Goal: Transaction & Acquisition: Purchase product/service

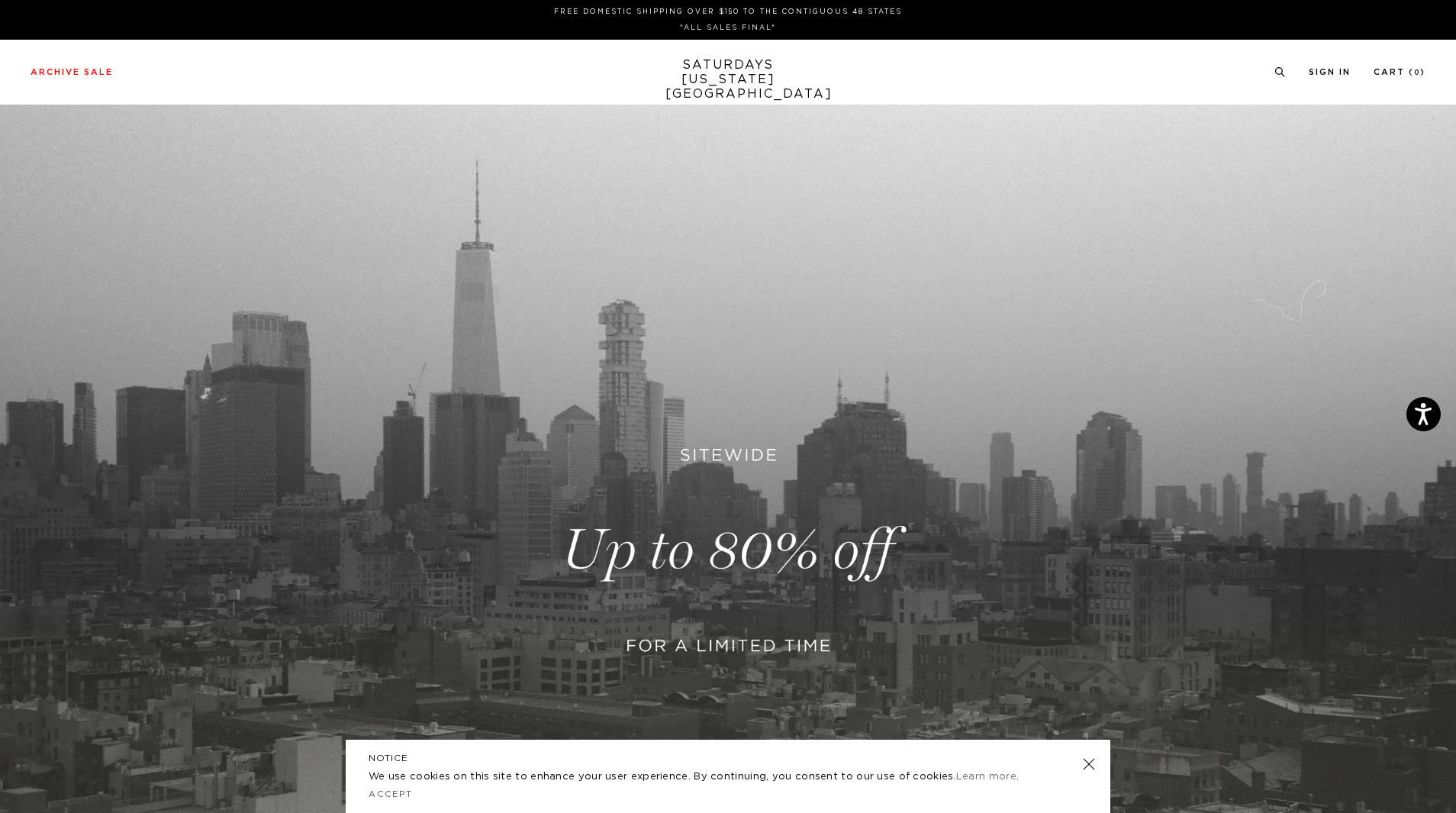
click at [719, 552] on link at bounding box center [728, 550] width 1456 height 891
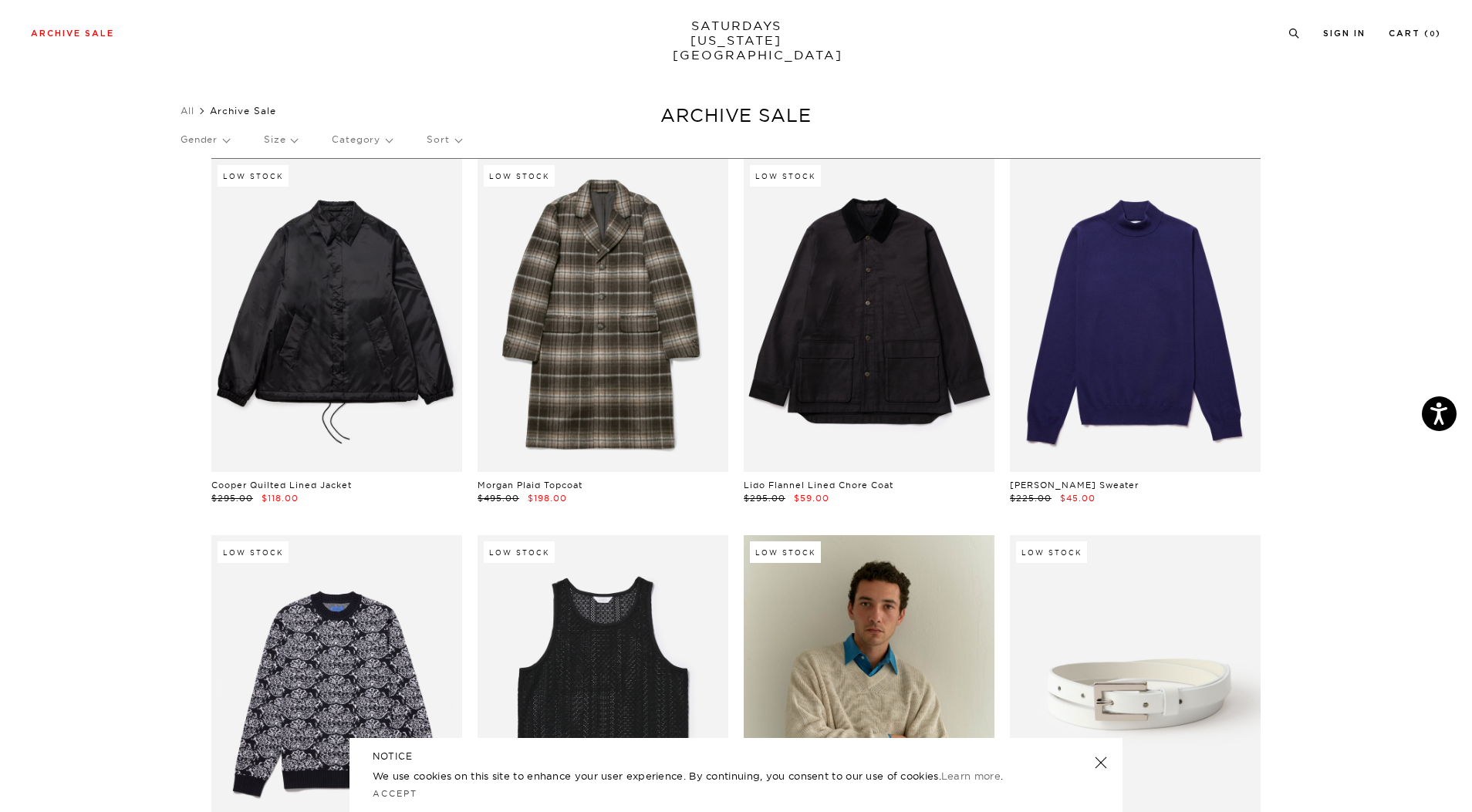
scroll to position [215, 0]
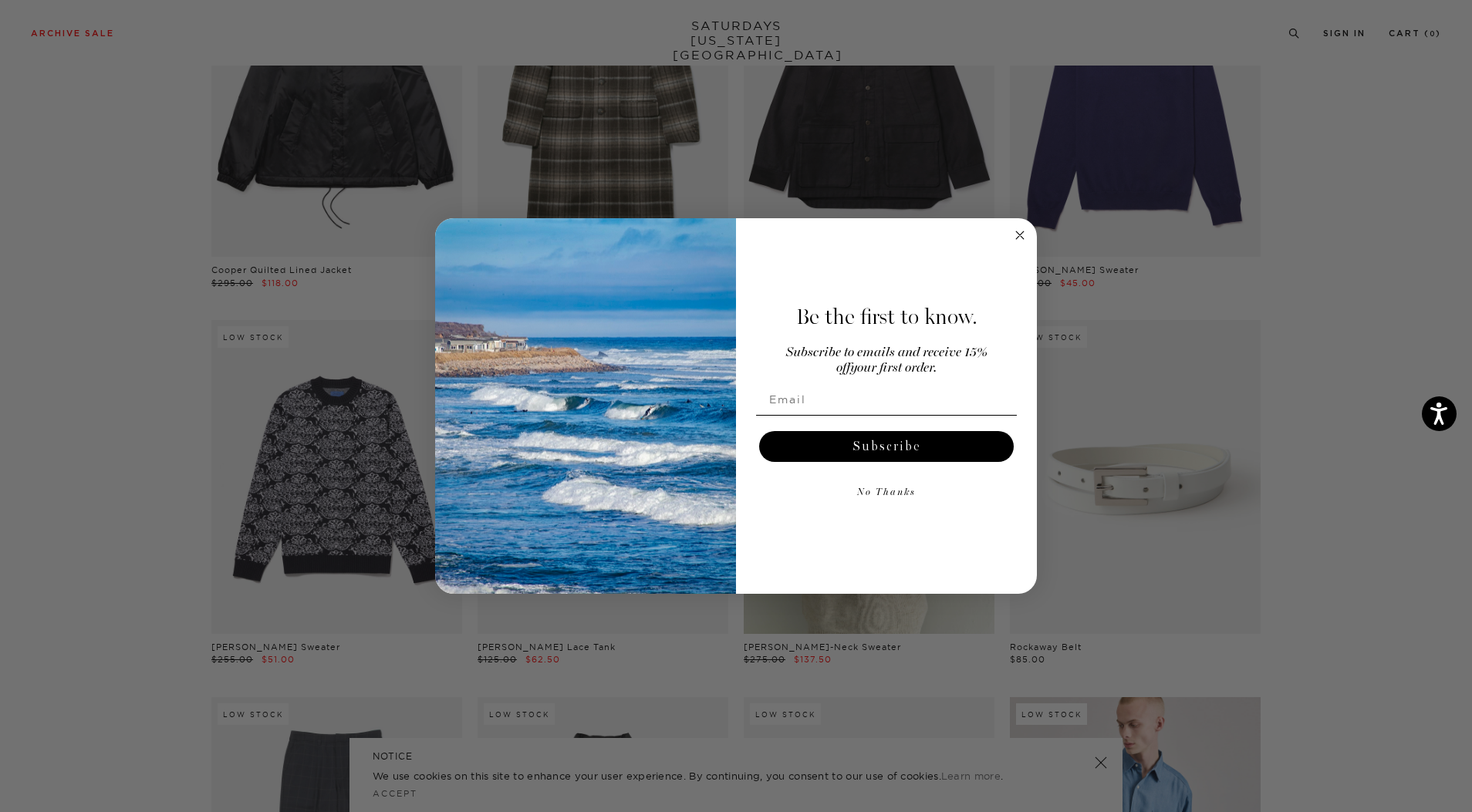
click at [1020, 232] on circle "Close dialog" at bounding box center [1021, 234] width 17 height 17
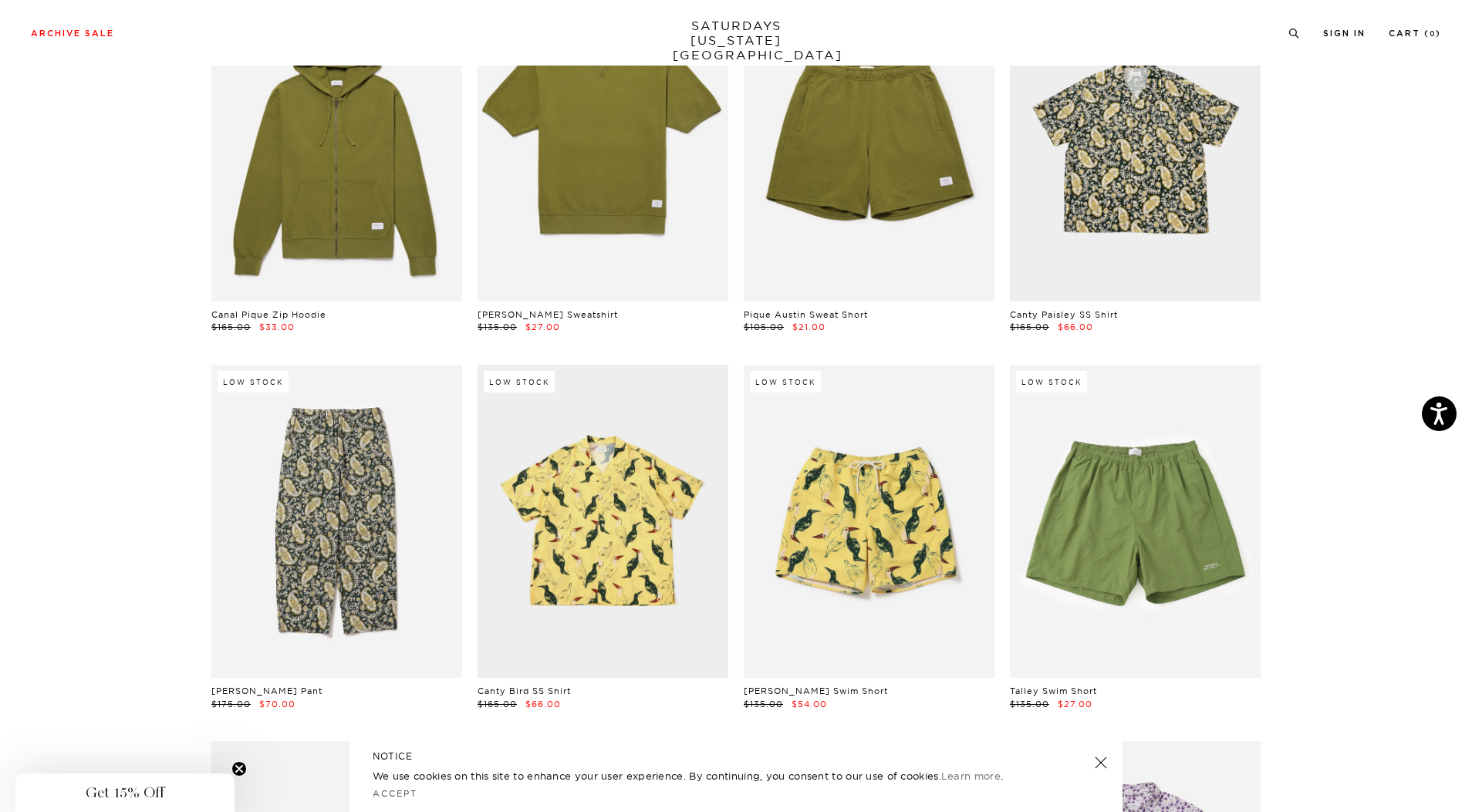
scroll to position [8255, 0]
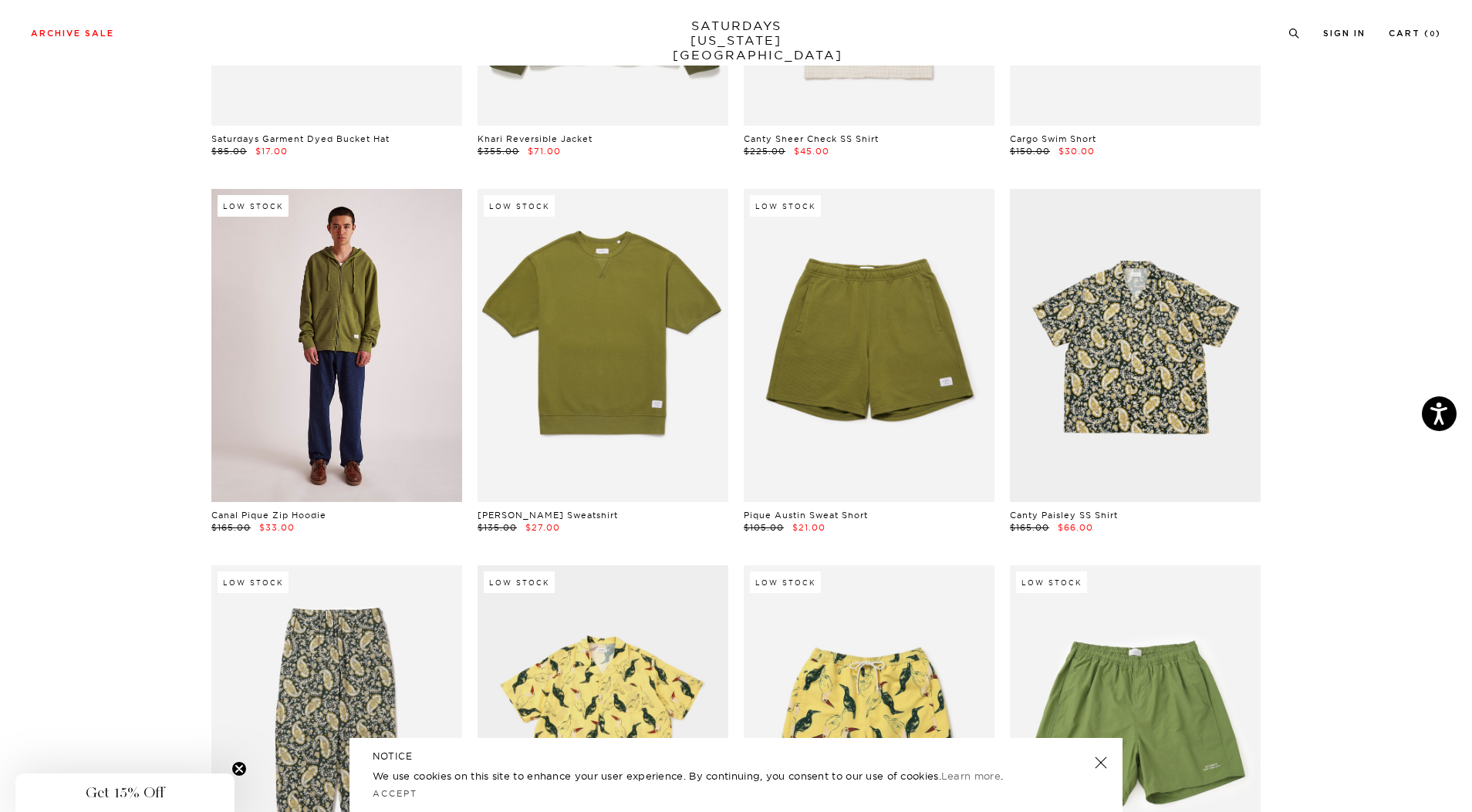
click at [321, 291] on link at bounding box center [337, 345] width 251 height 313
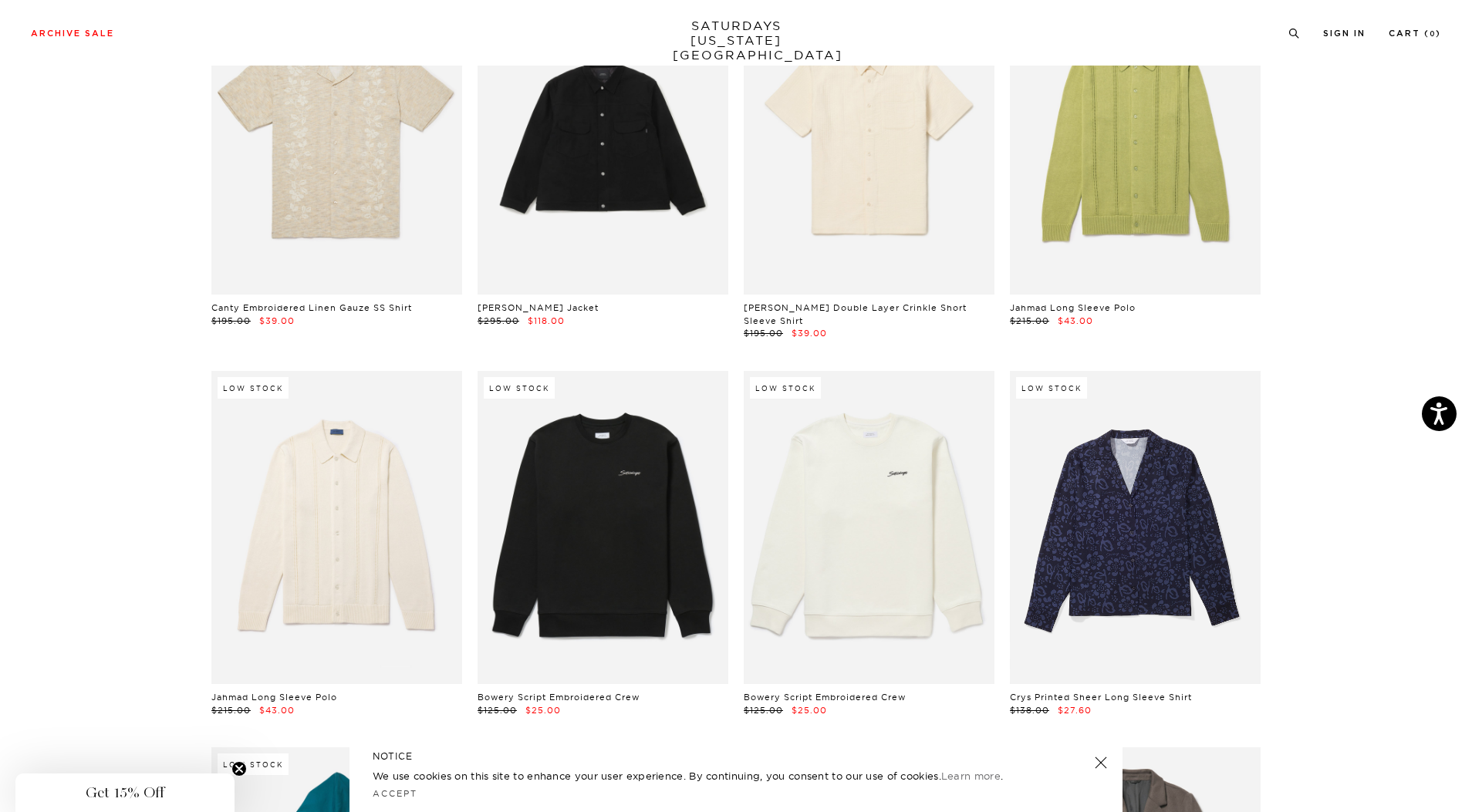
scroll to position [10723, 4]
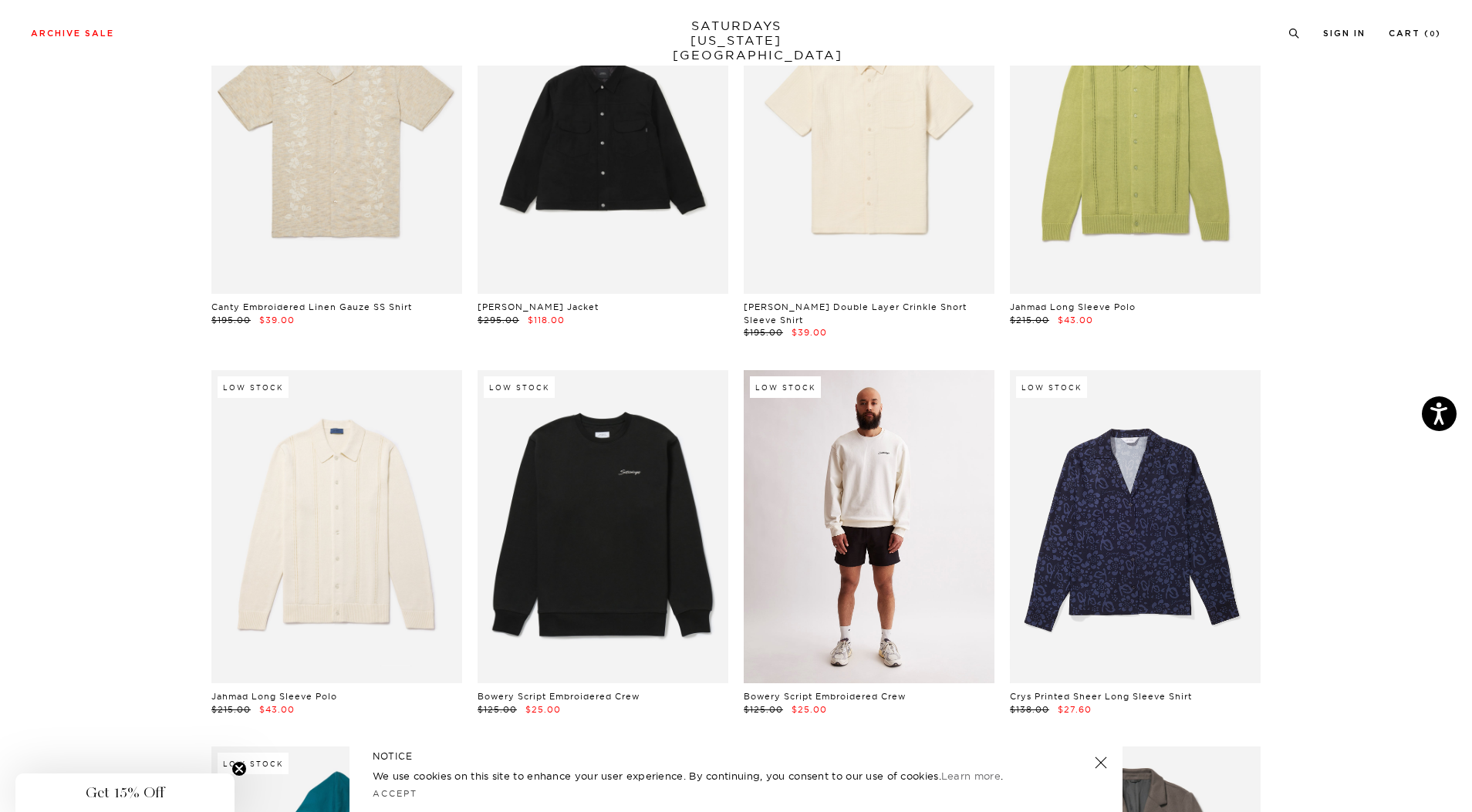
click at [900, 514] on link at bounding box center [869, 527] width 251 height 313
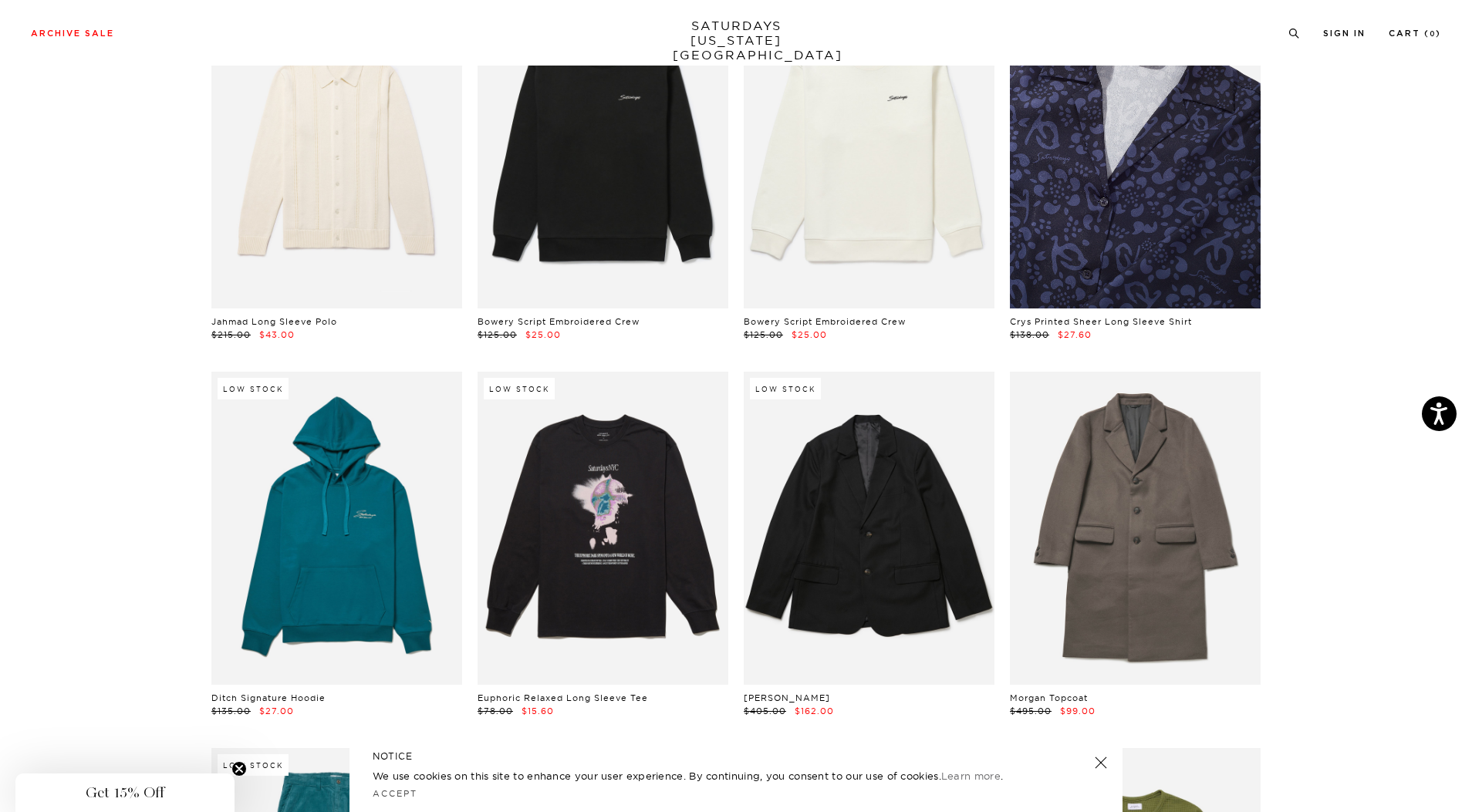
scroll to position [11098, 4]
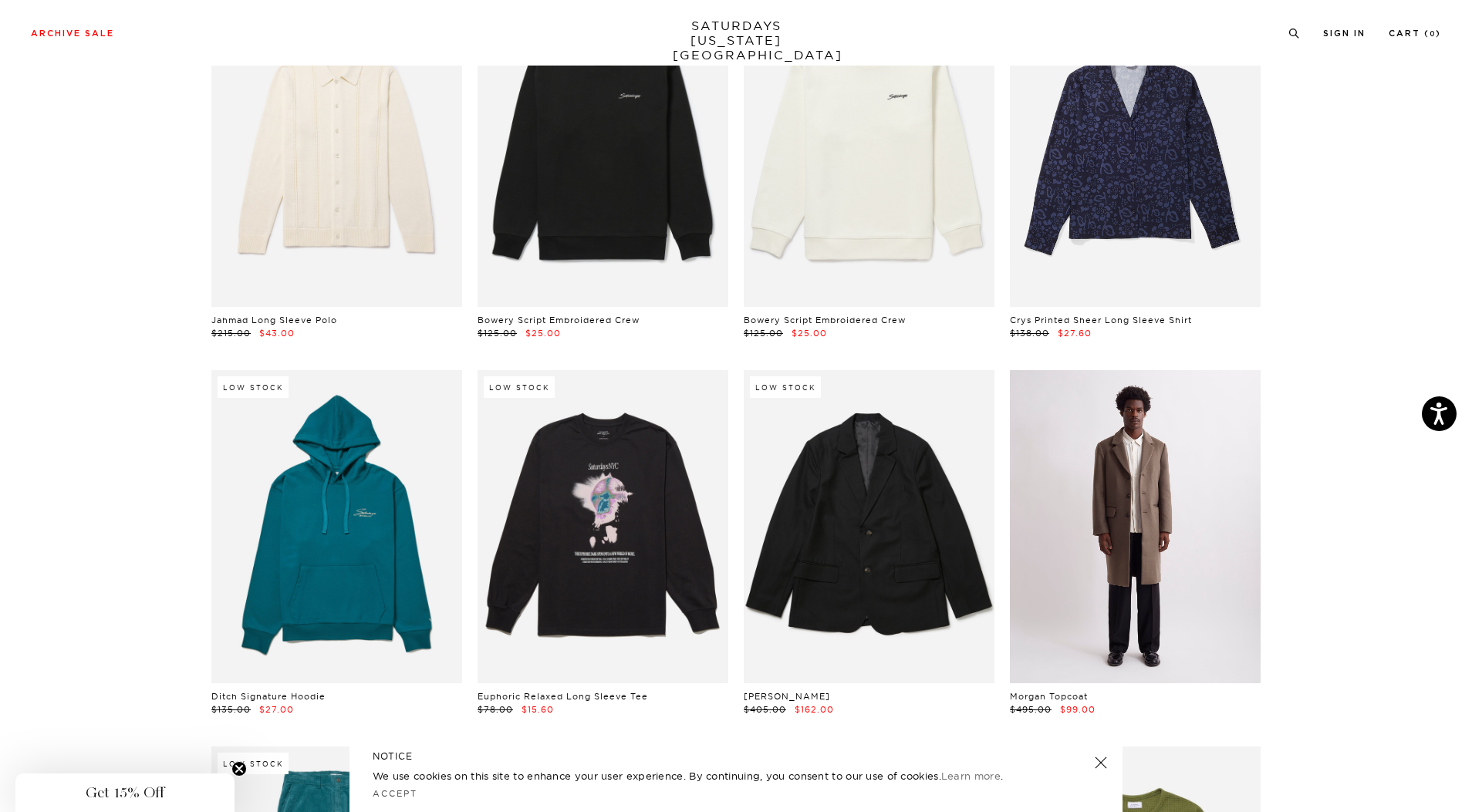
click at [1148, 571] on link at bounding box center [1135, 527] width 251 height 313
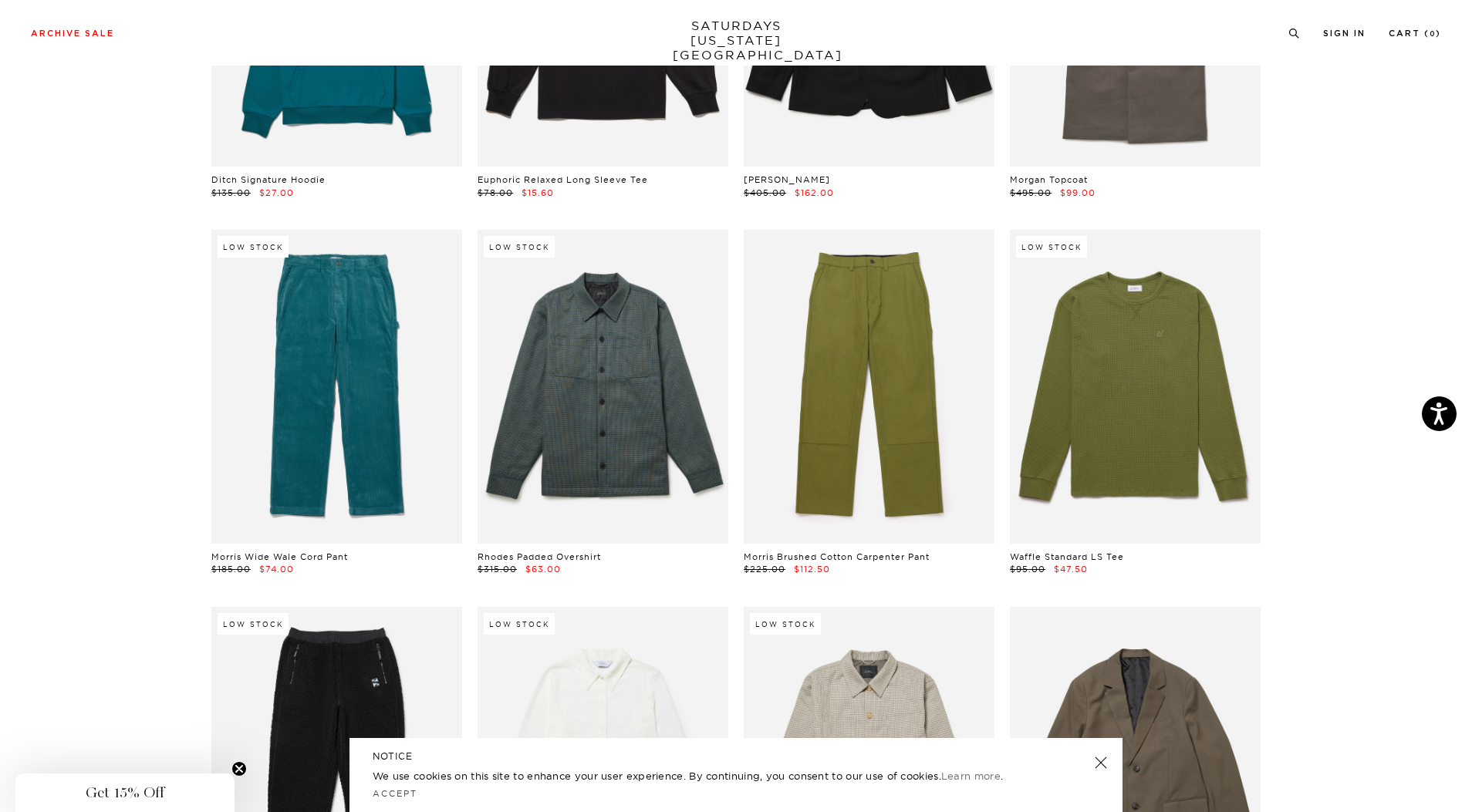
scroll to position [11614, 4]
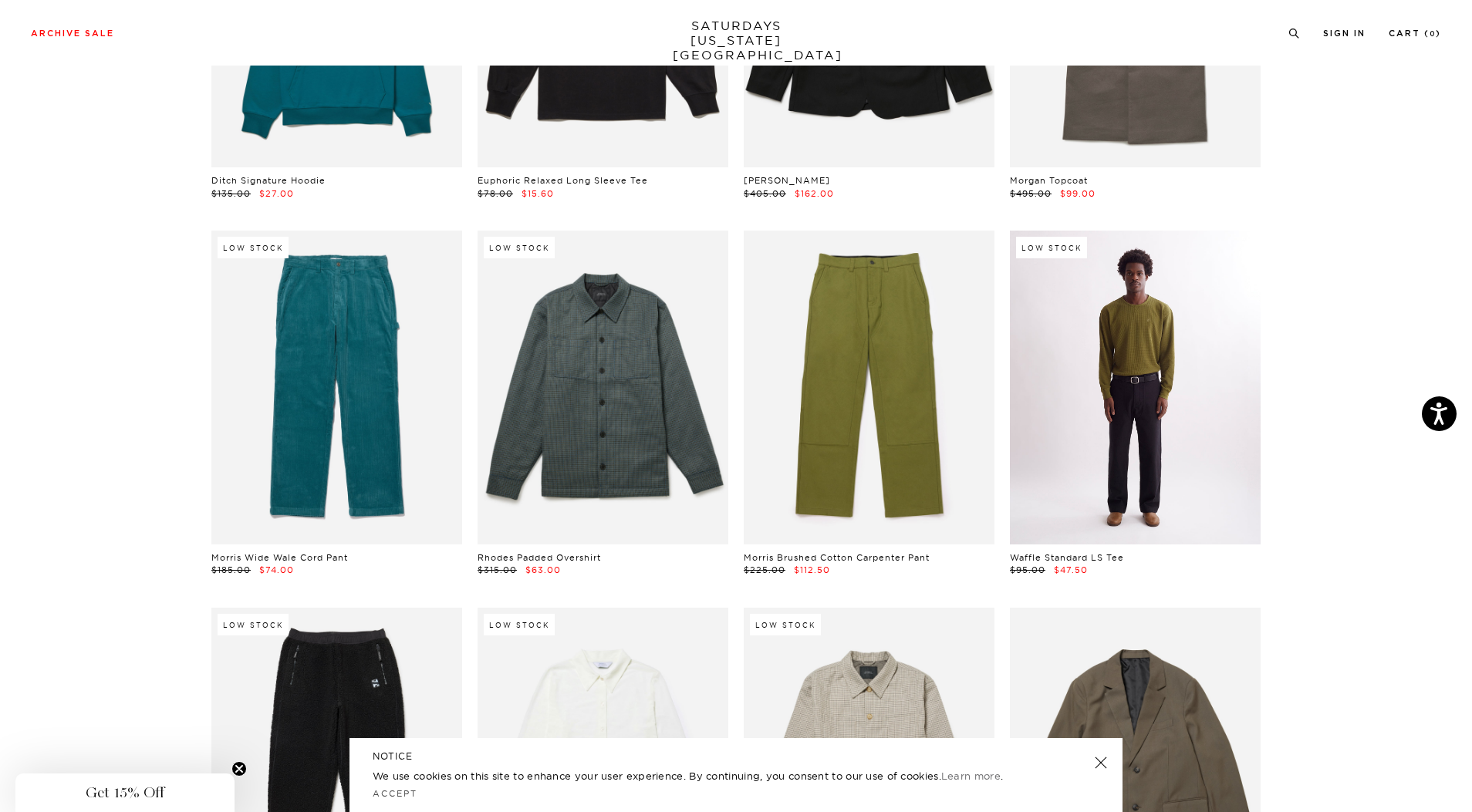
click at [1194, 468] on link at bounding box center [1135, 387] width 251 height 313
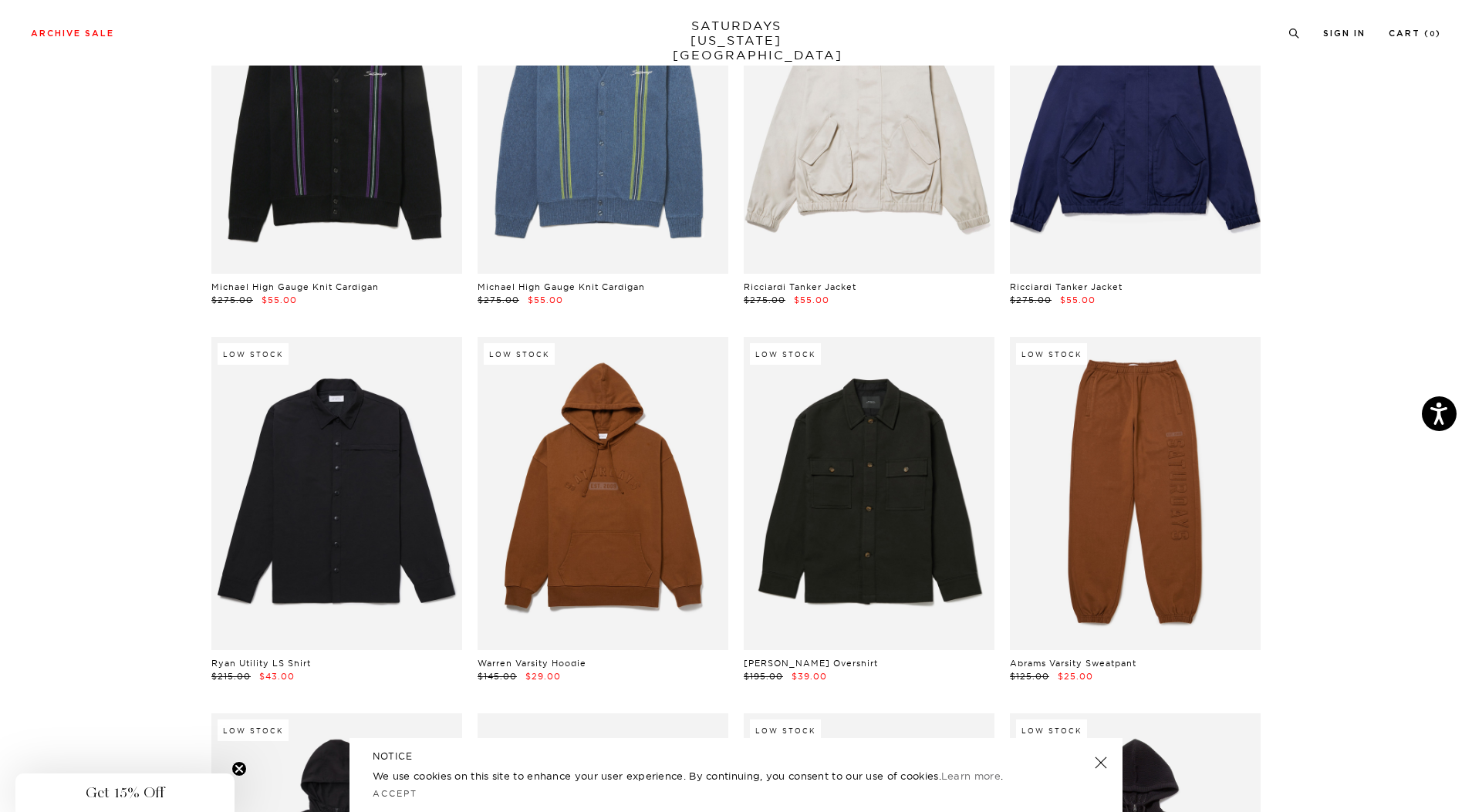
scroll to position [14154, 4]
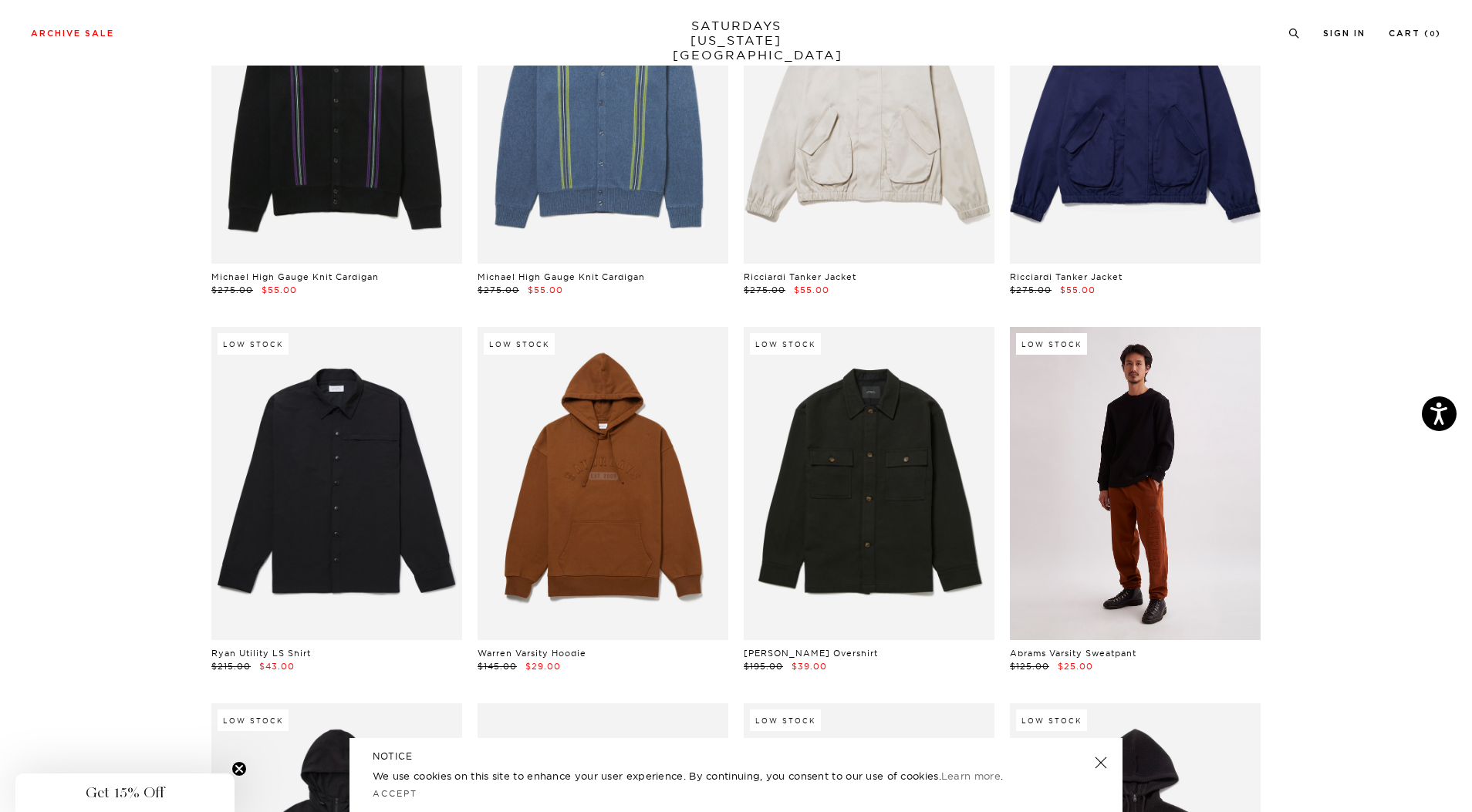
click at [1195, 554] on link at bounding box center [1135, 483] width 251 height 313
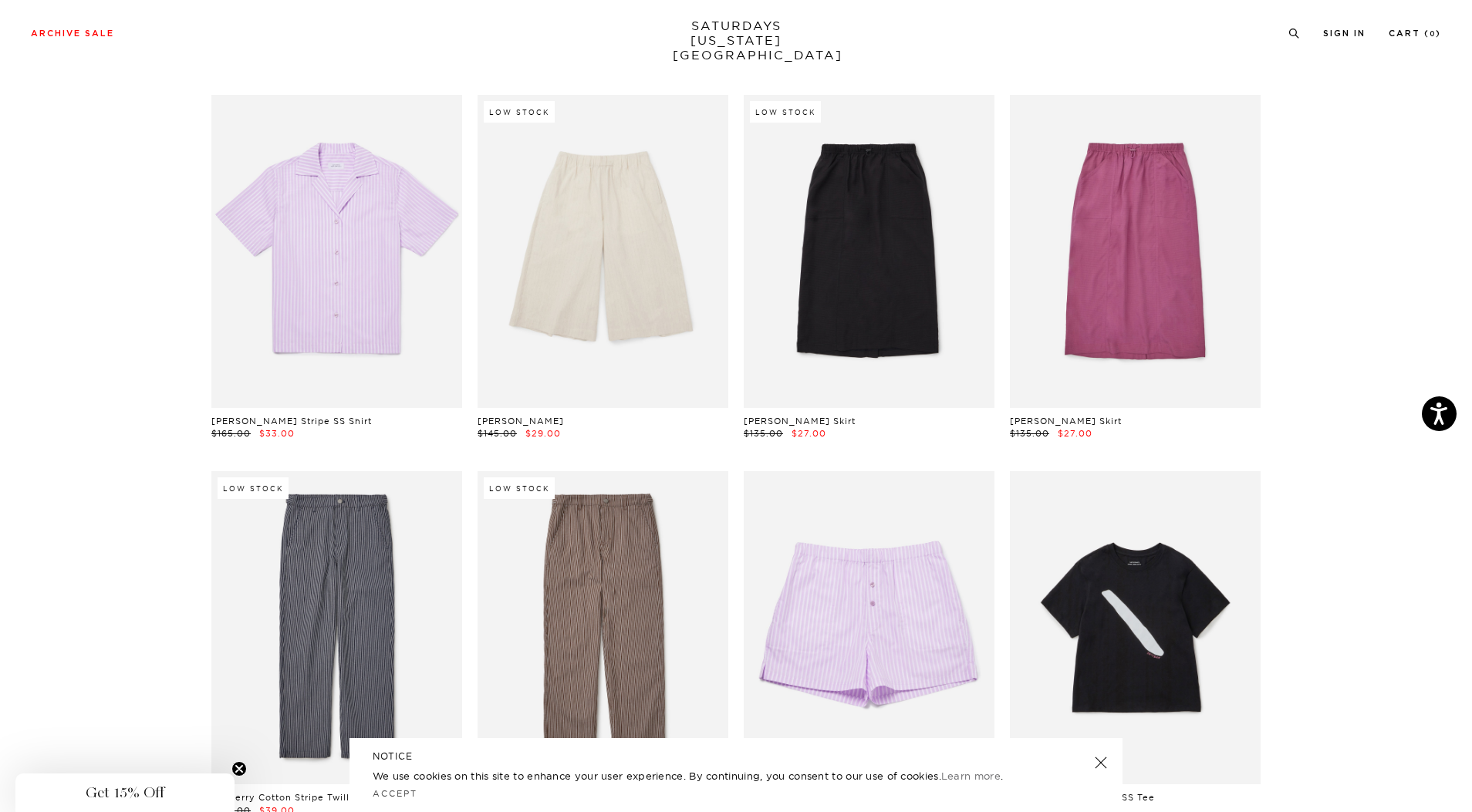
scroll to position [17126, 4]
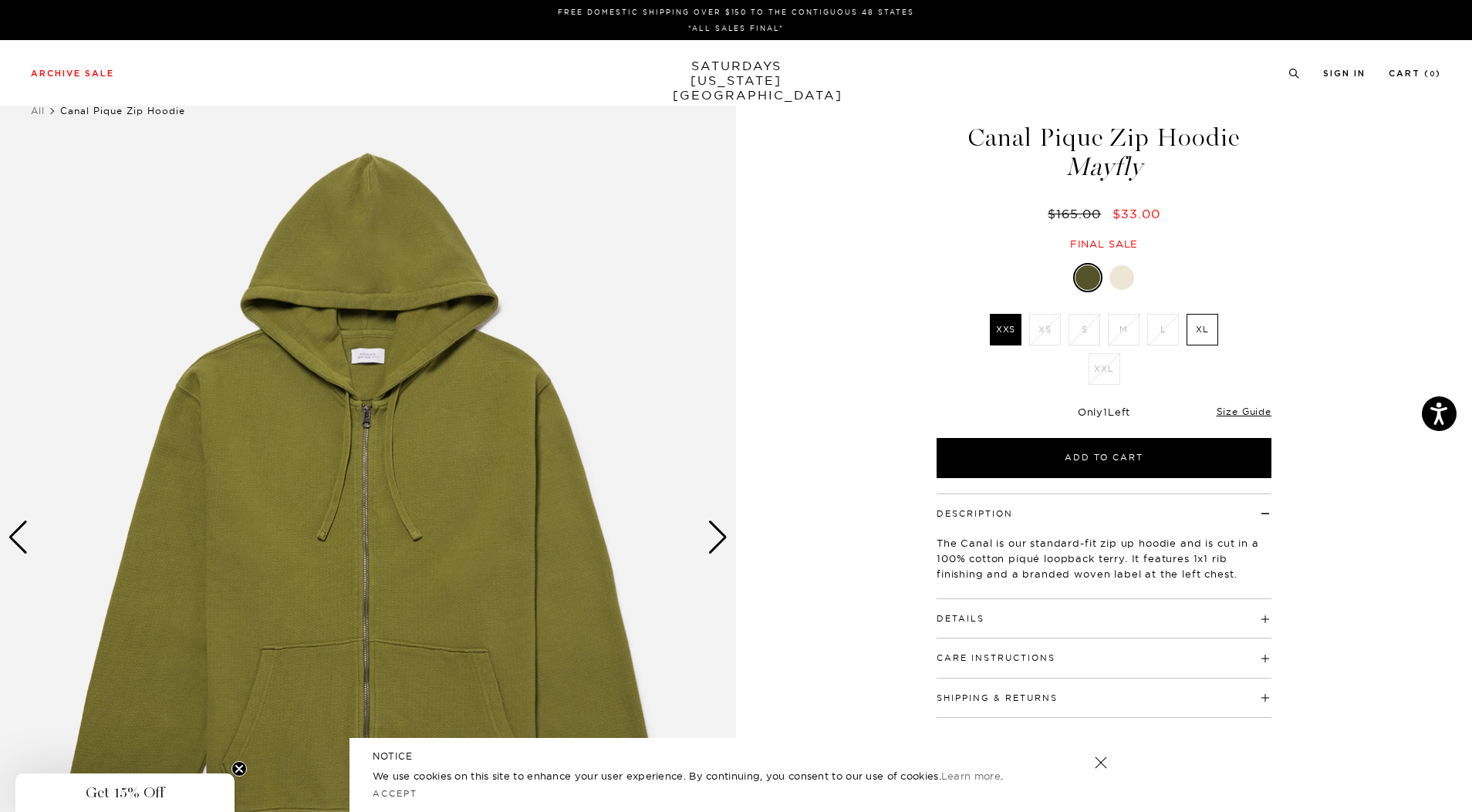
click at [1120, 274] on div at bounding box center [1121, 278] width 24 height 24
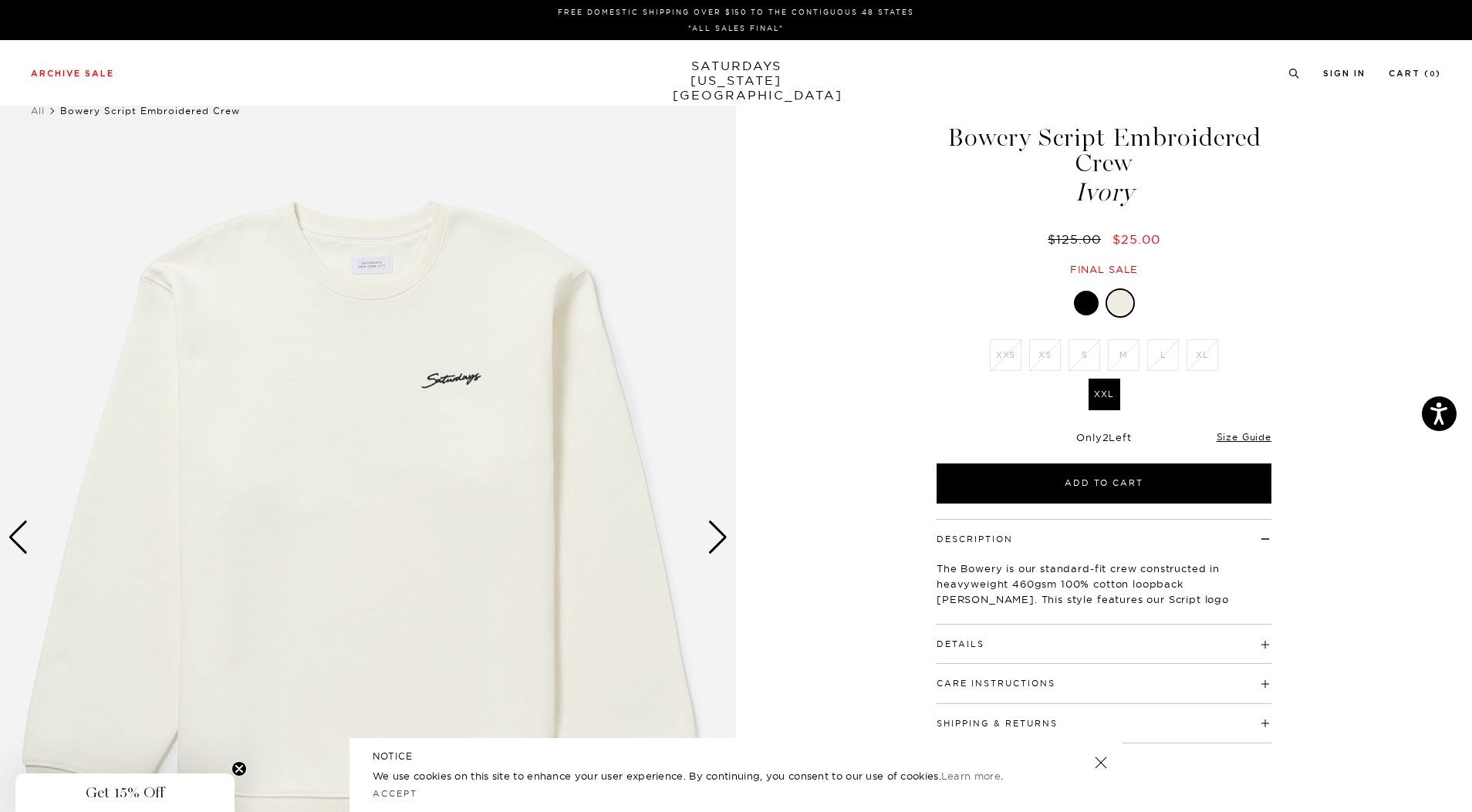
click at [720, 540] on div "Next slide" at bounding box center [718, 537] width 21 height 34
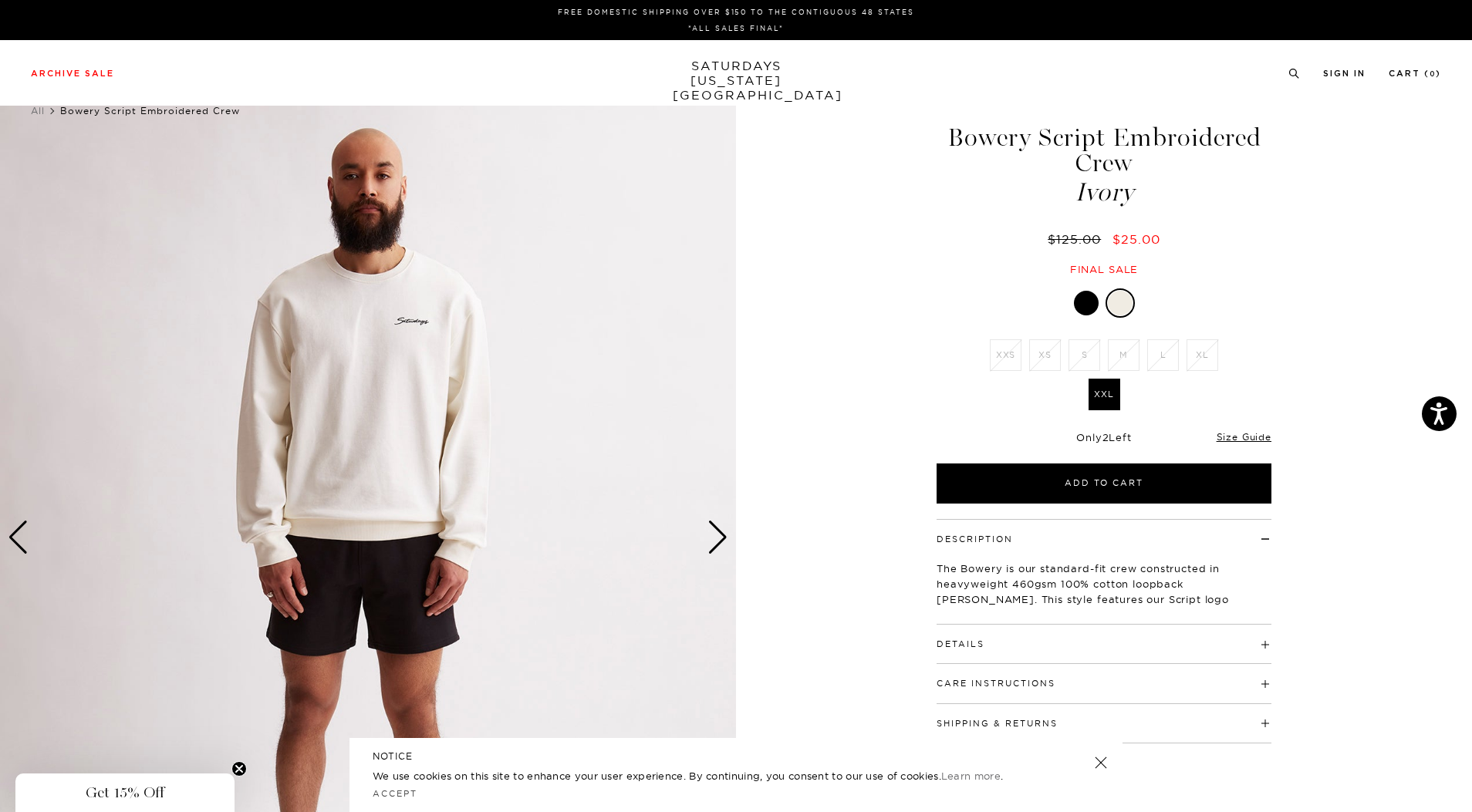
click at [720, 540] on div "Next slide" at bounding box center [718, 537] width 21 height 34
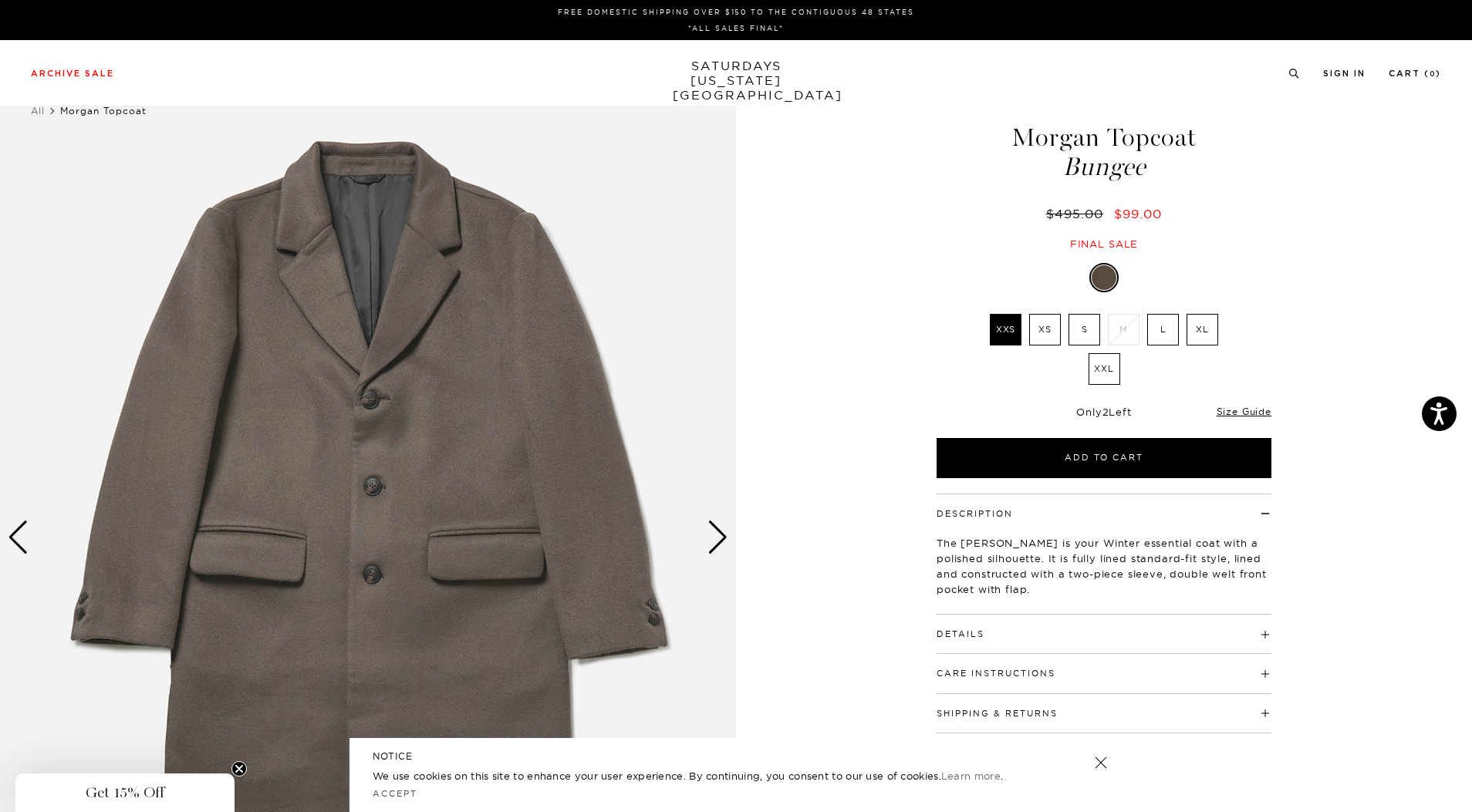
click at [1119, 336] on li "M" at bounding box center [1123, 330] width 39 height 31
click at [1164, 337] on label "L" at bounding box center [1163, 330] width 31 height 31
click at [0, 0] on input "L" at bounding box center [0, 0] width 0 height 0
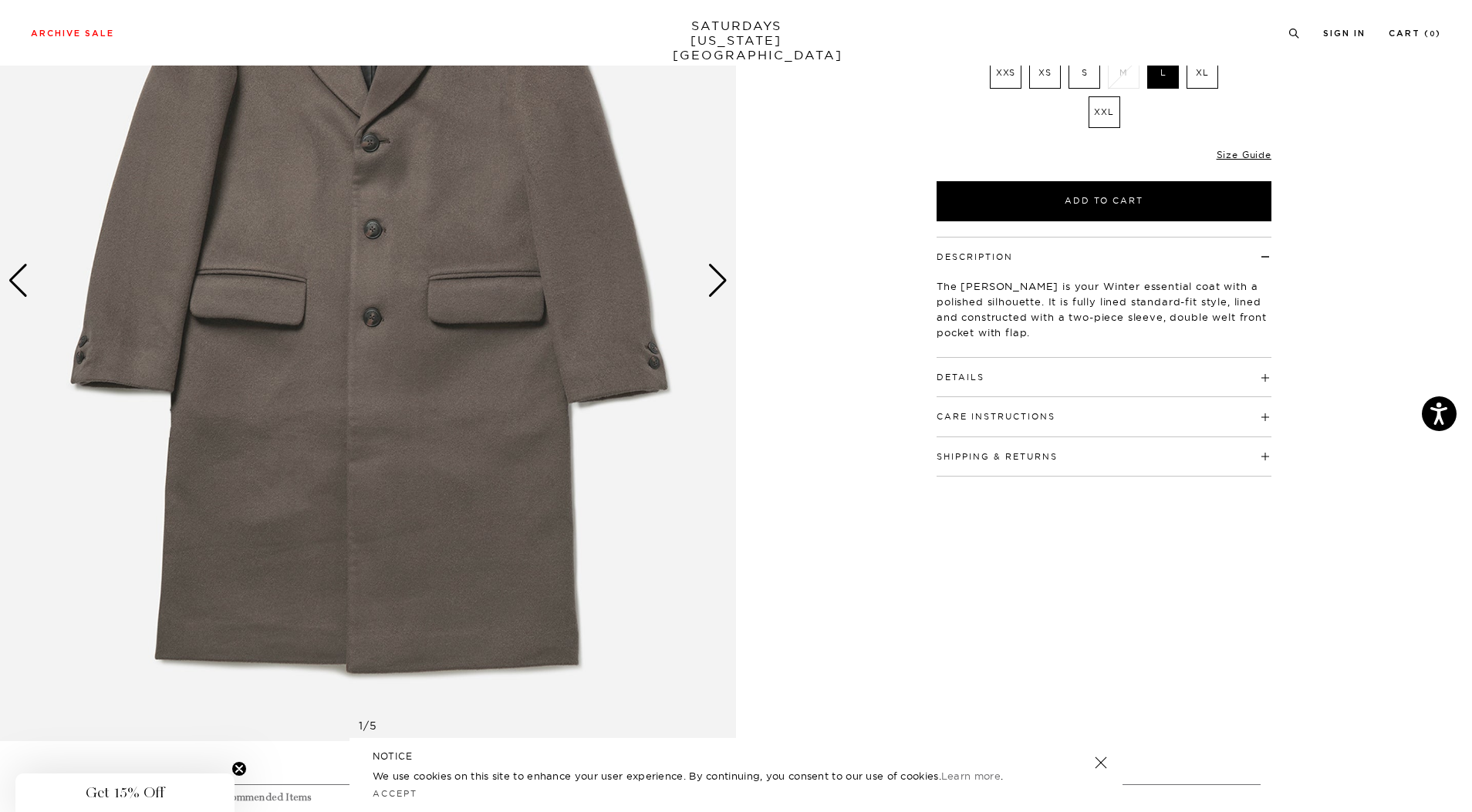
scroll to position [256, 0]
click at [1263, 377] on h4 "Details" at bounding box center [1104, 370] width 335 height 25
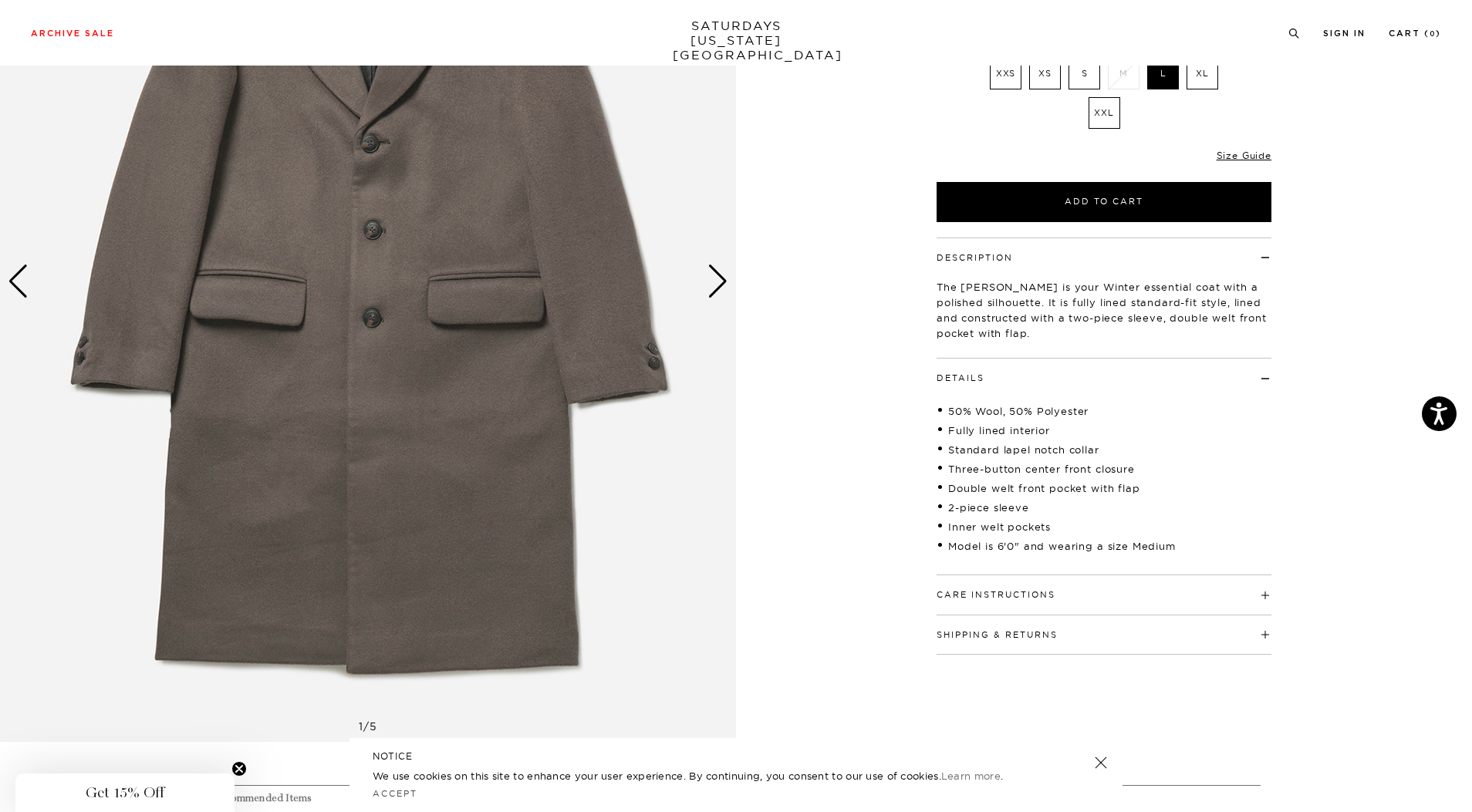
click at [1268, 594] on h4 "Care Instructions" at bounding box center [1104, 587] width 335 height 25
click at [1251, 678] on h4 "Shipping & Returns" at bounding box center [1104, 670] width 335 height 25
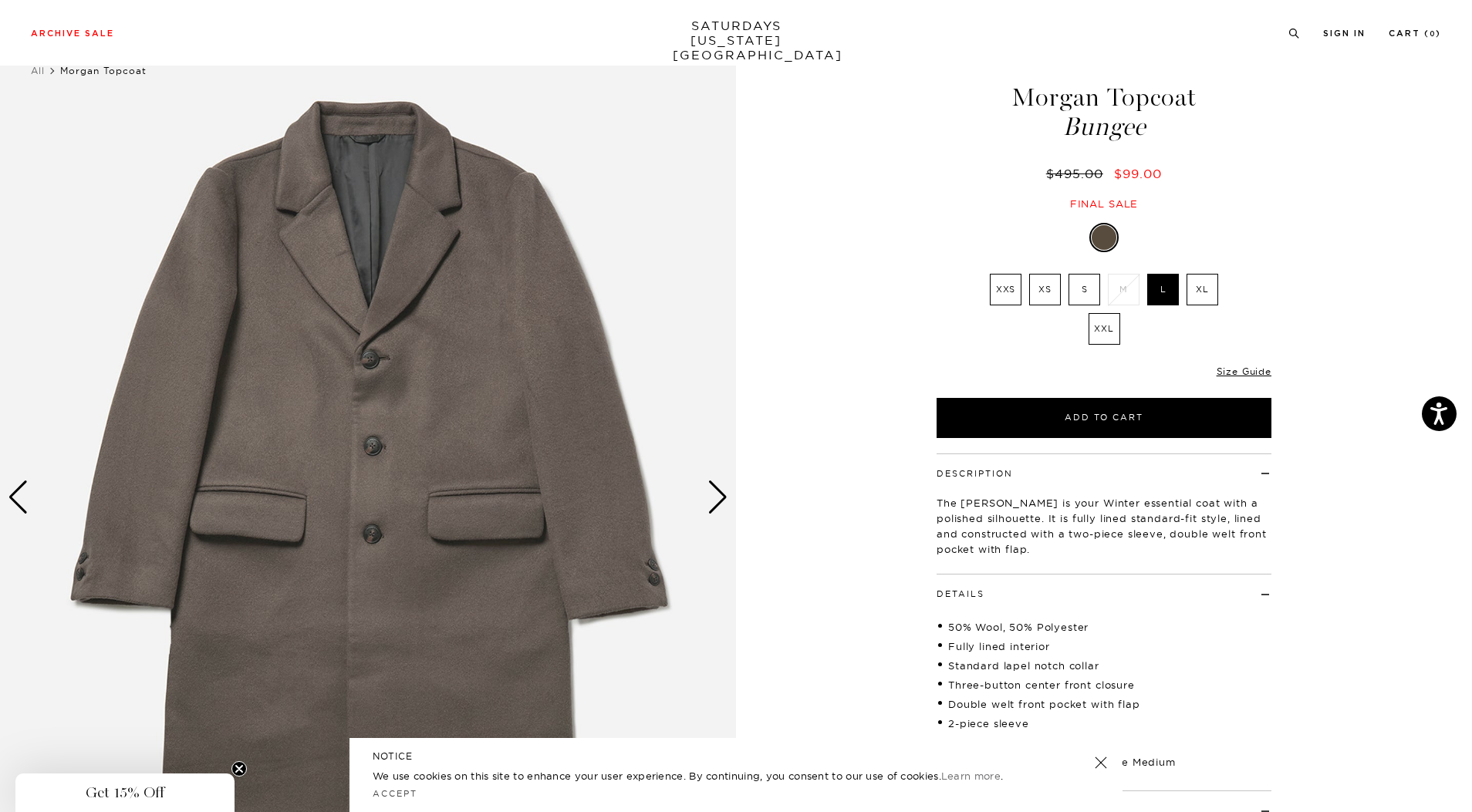
scroll to position [39, 0]
click at [714, 505] on div "Next slide" at bounding box center [718, 498] width 21 height 34
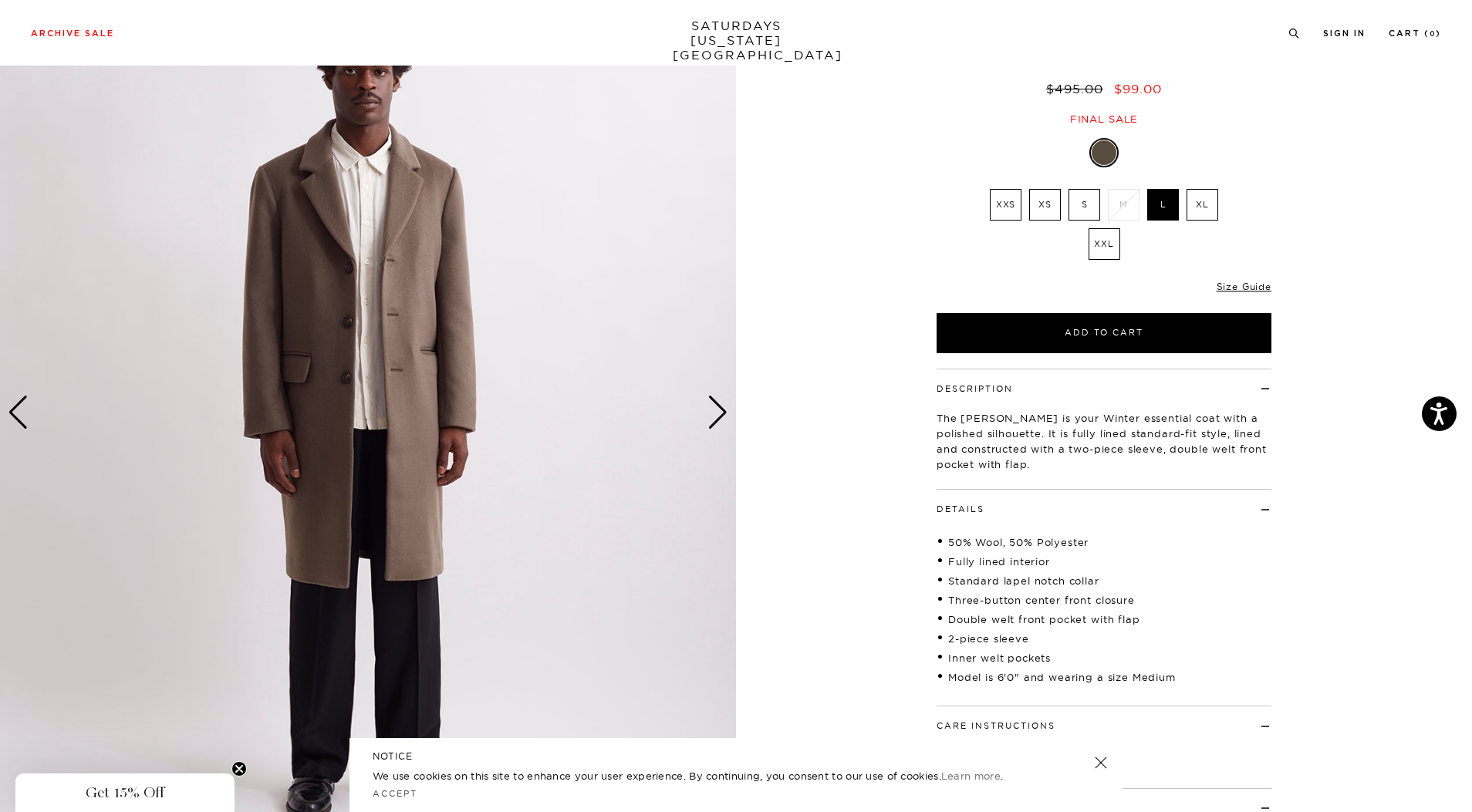
scroll to position [125, 0]
click at [721, 404] on div "Next slide" at bounding box center [718, 412] width 21 height 34
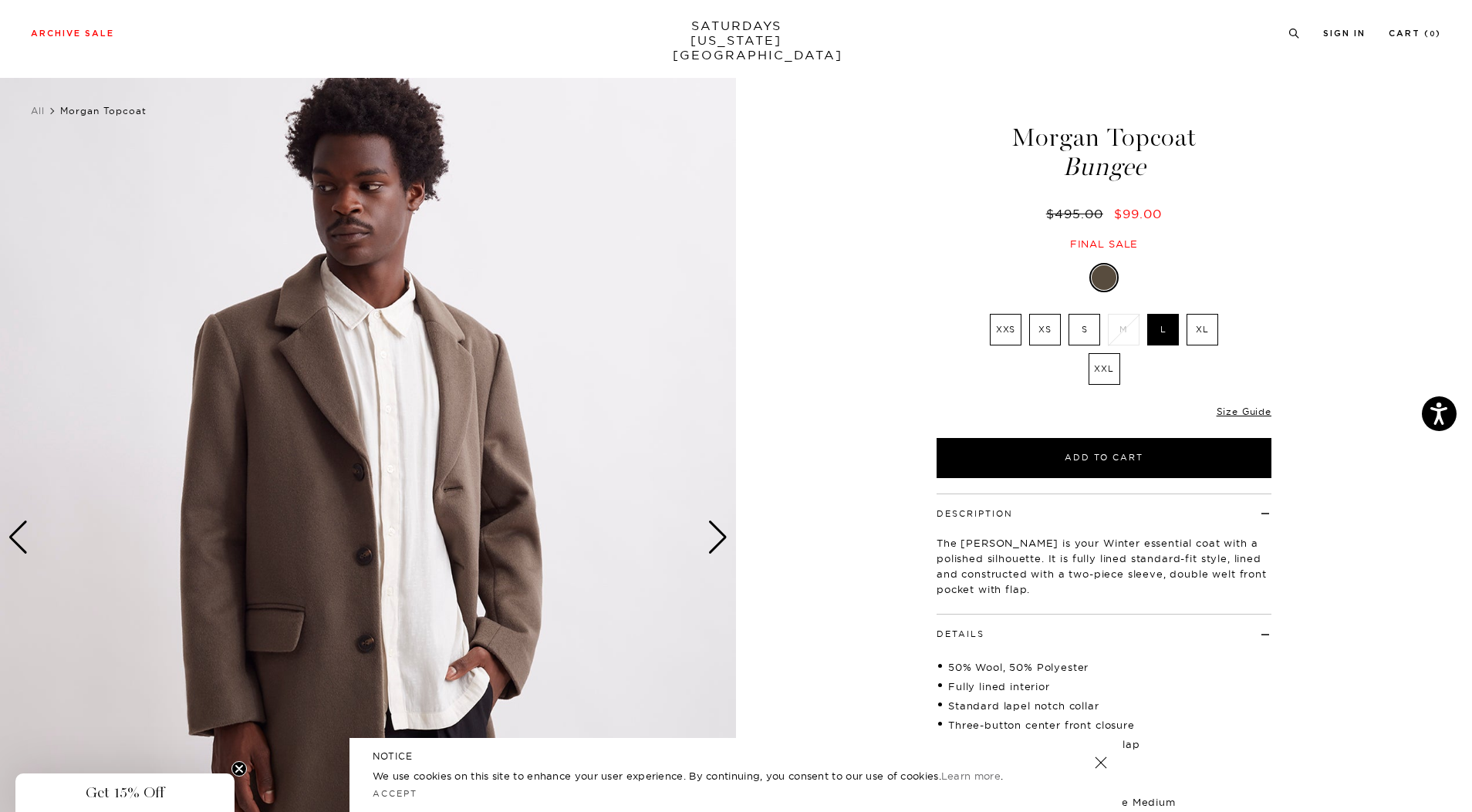
scroll to position [0, 0]
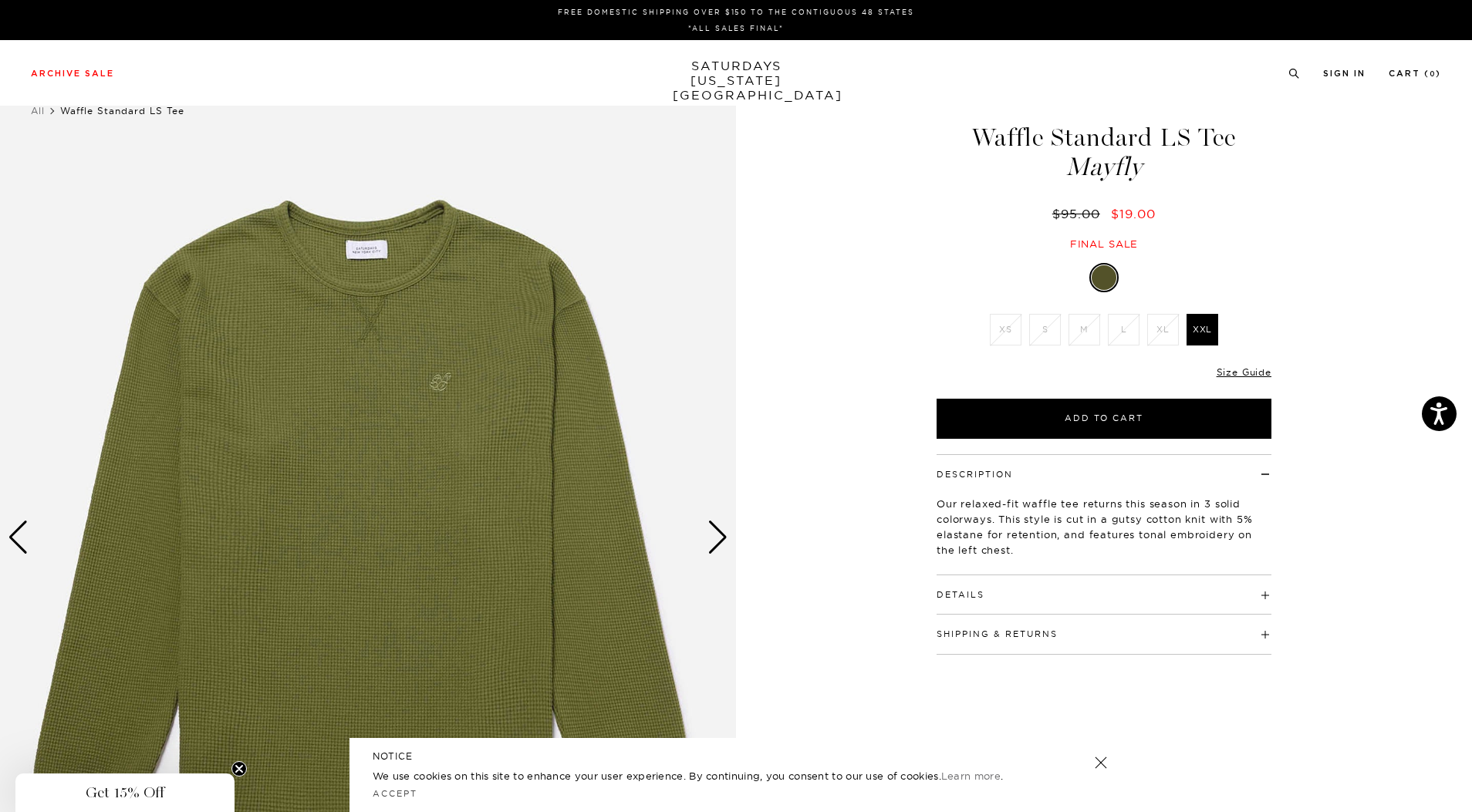
click at [726, 538] on div "Next slide" at bounding box center [718, 537] width 21 height 34
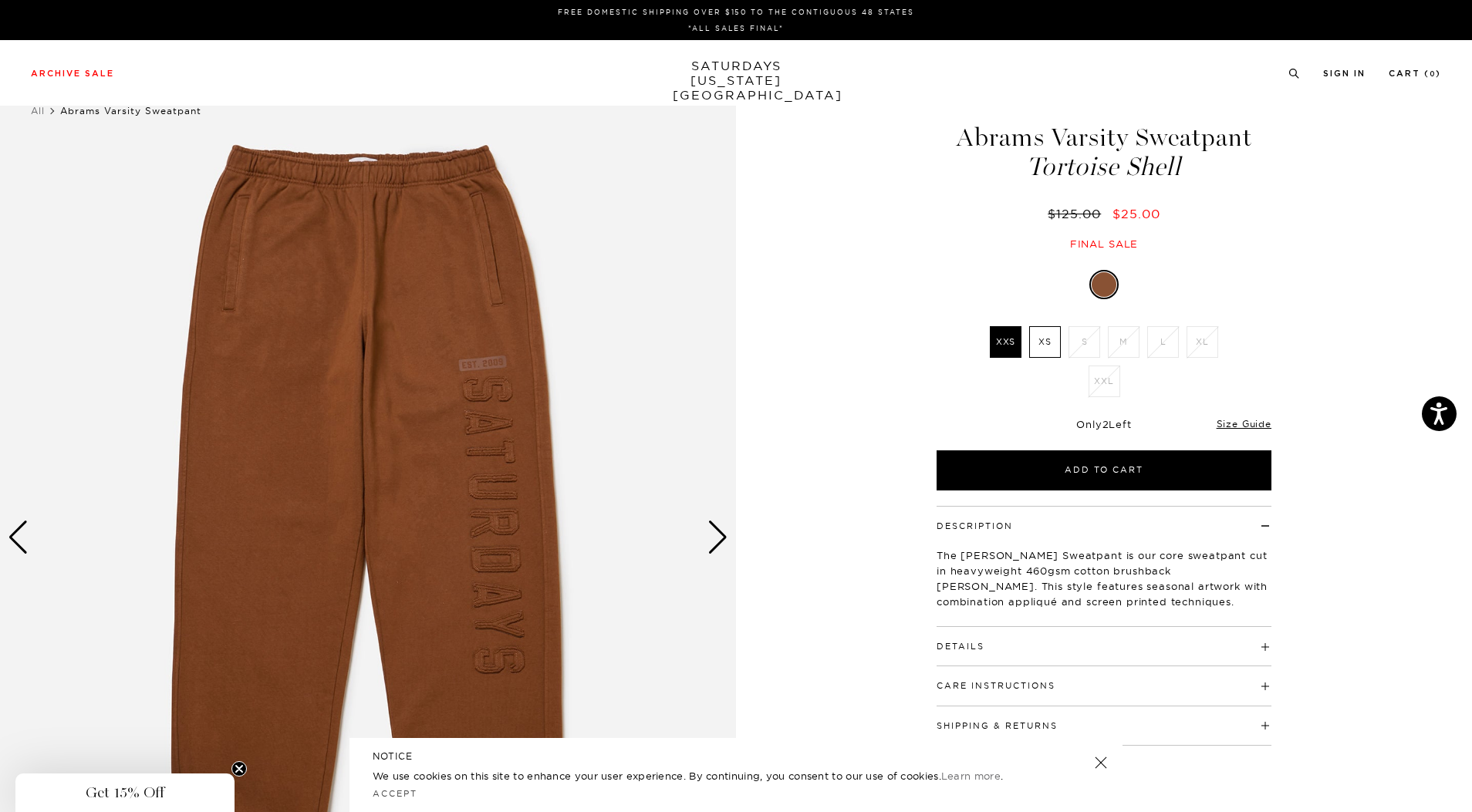
click at [726, 557] on img at bounding box center [368, 538] width 736 height 920
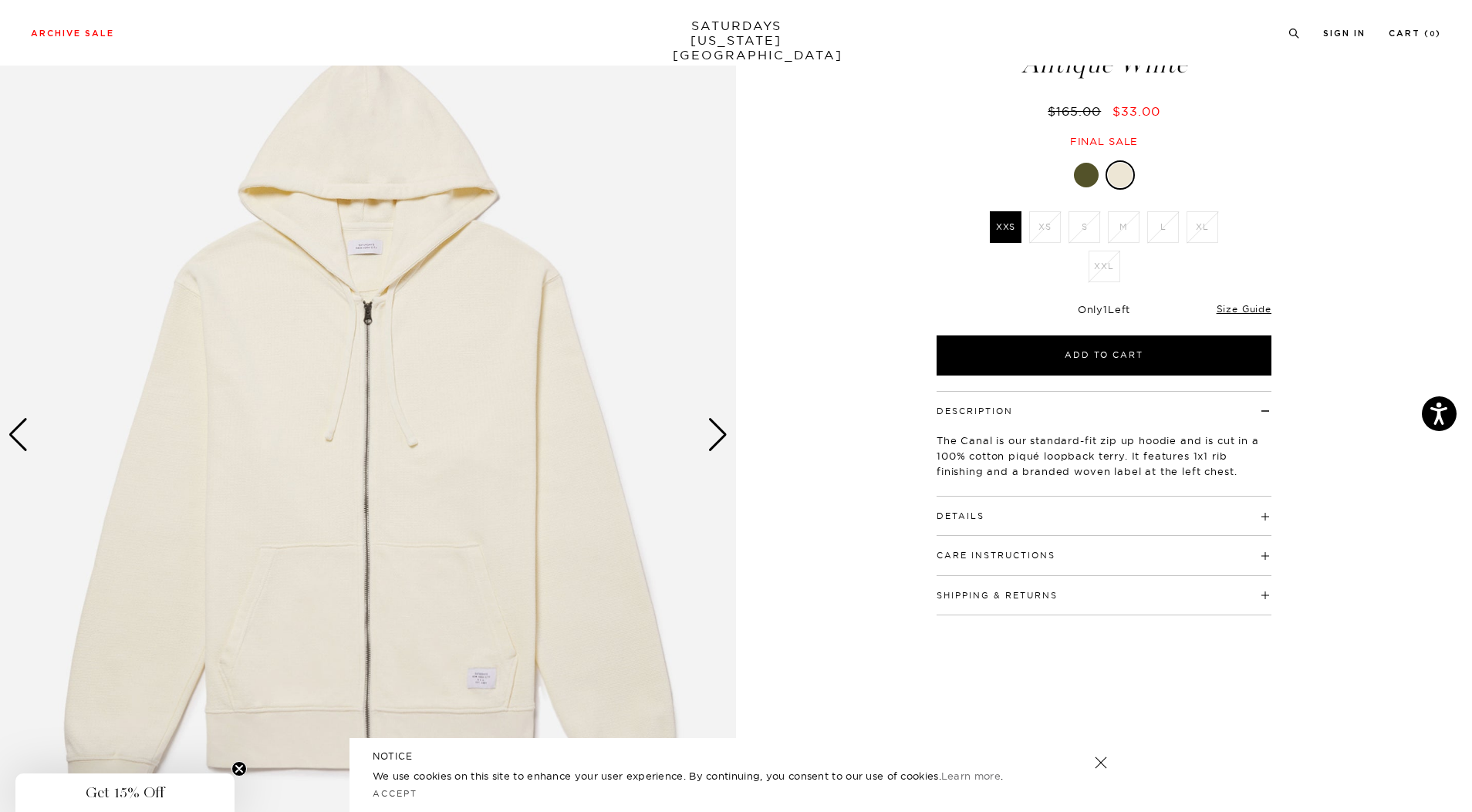
scroll to position [105, 0]
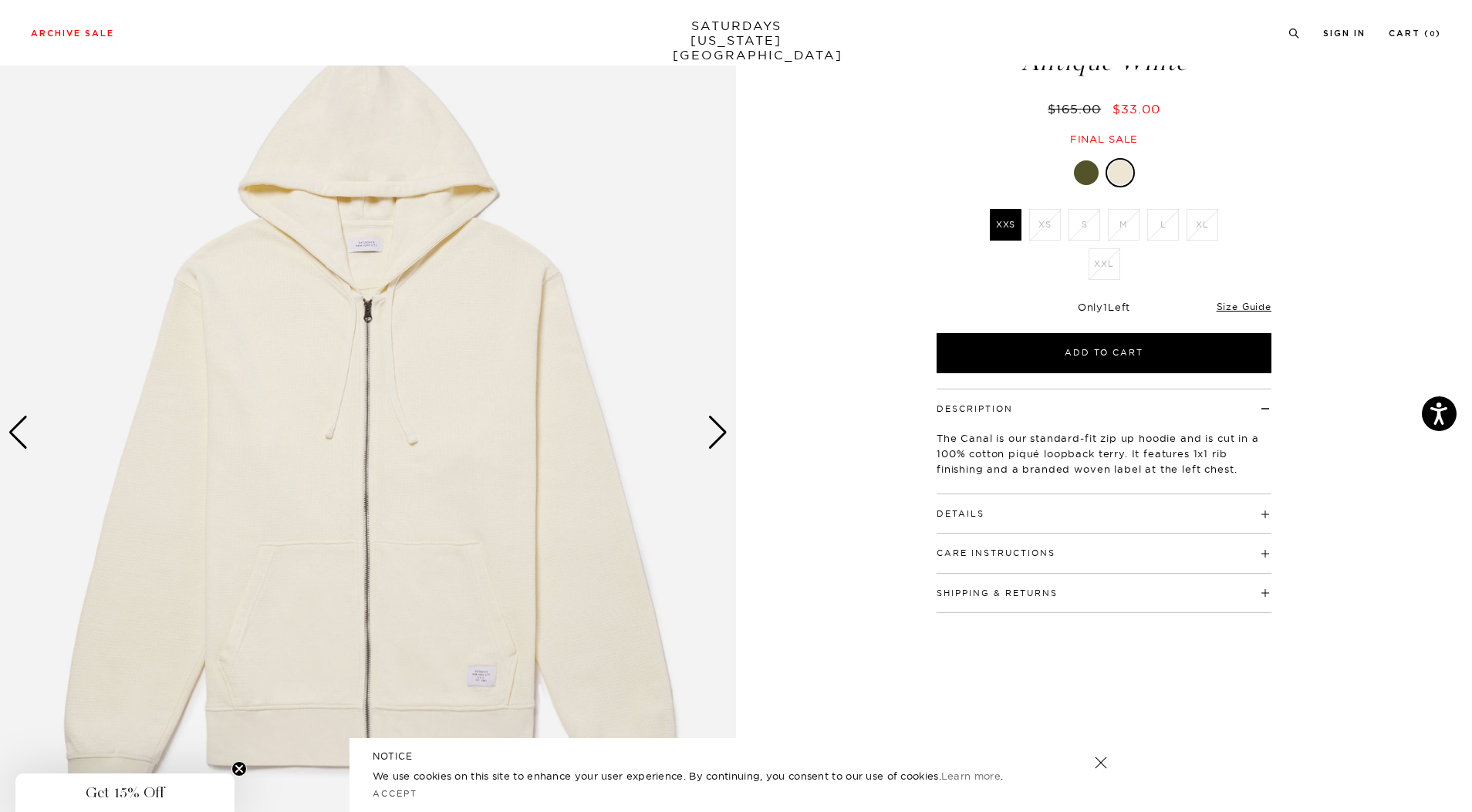
click at [701, 430] on img at bounding box center [368, 433] width 736 height 920
